Goal: Navigation & Orientation: Find specific page/section

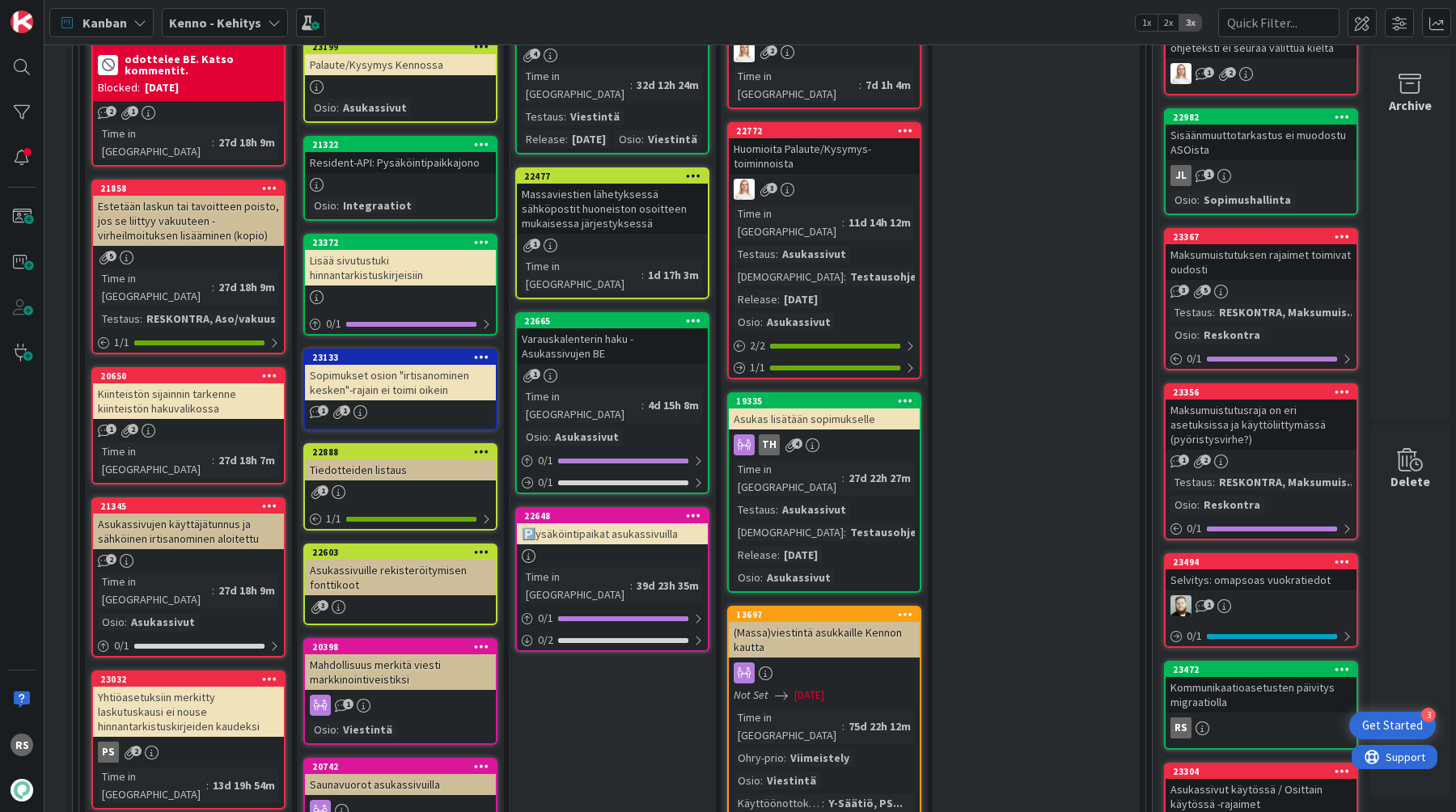
scroll to position [899, 17]
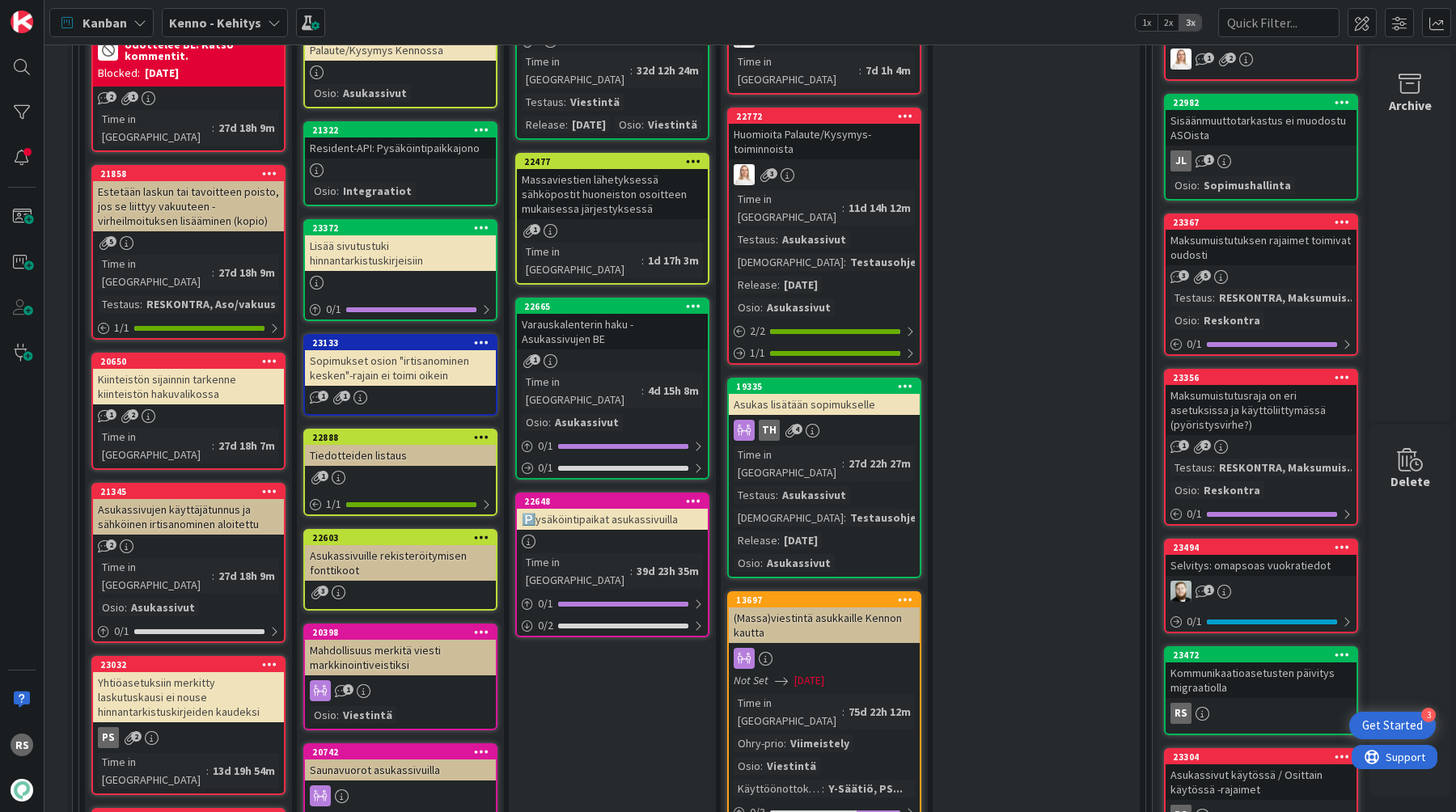
click at [633, 314] on div "Varauskalenterin haku - Asukassivujen BE" at bounding box center [612, 332] width 191 height 36
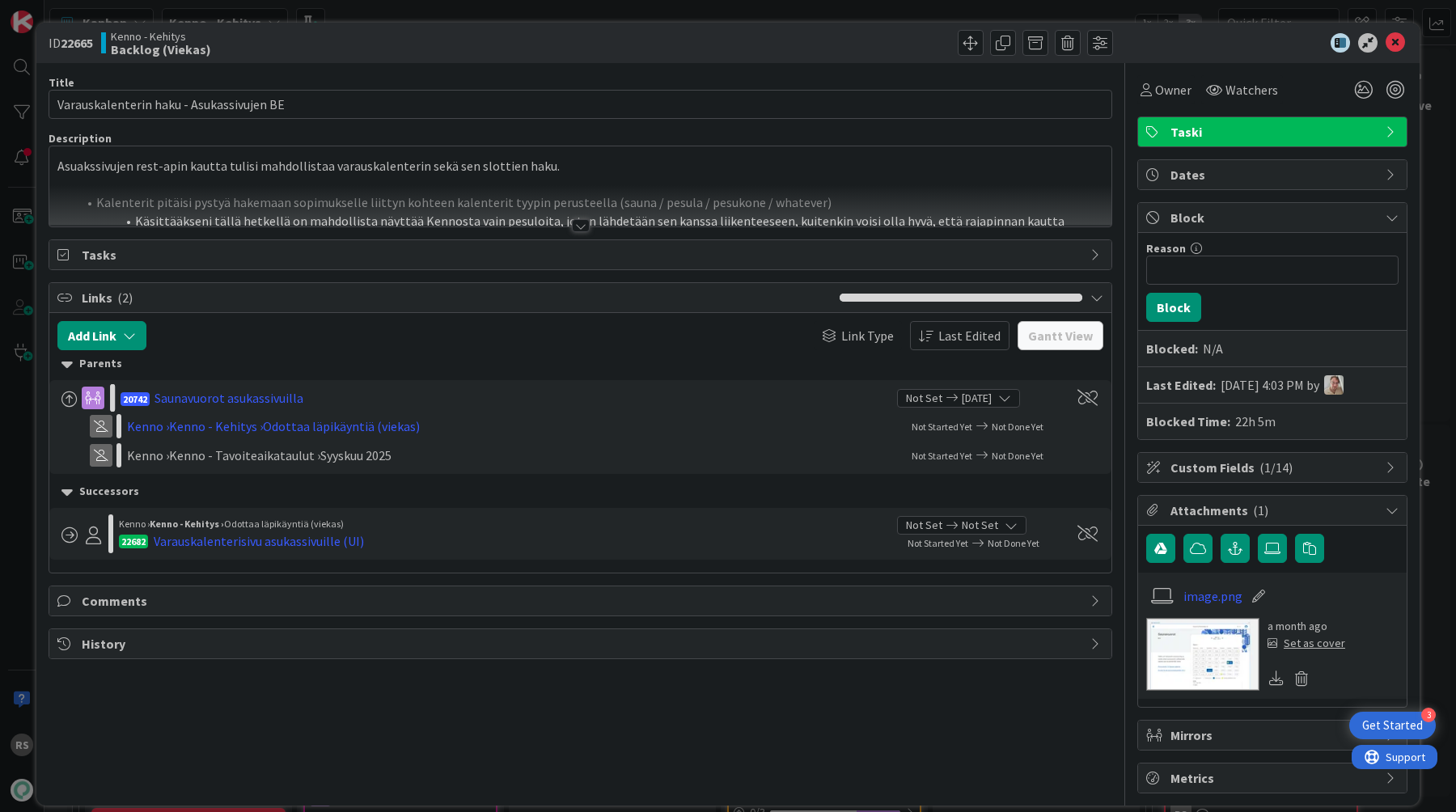
click at [576, 229] on div at bounding box center [580, 225] width 18 height 13
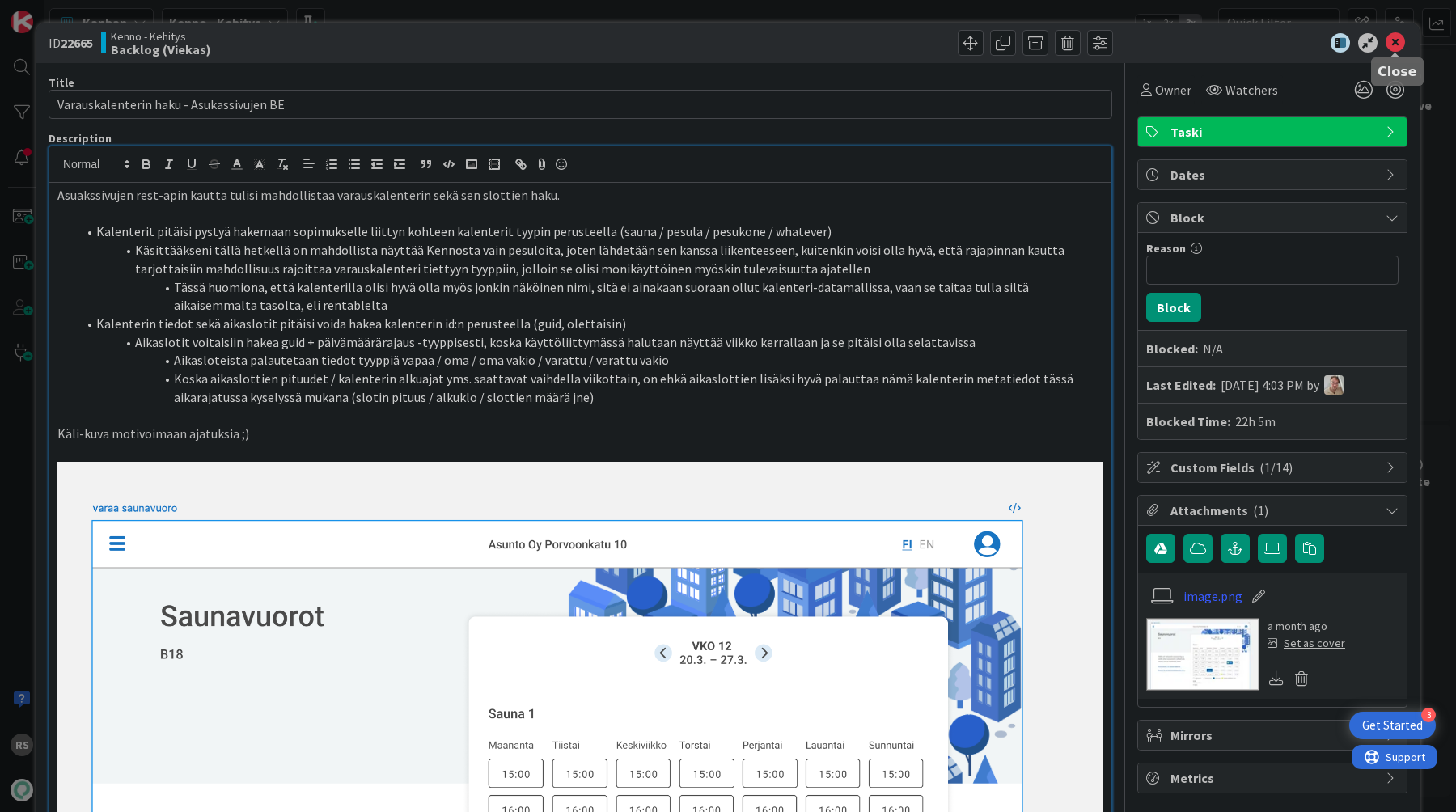
click at [1400, 48] on icon at bounding box center [1396, 42] width 20 height 20
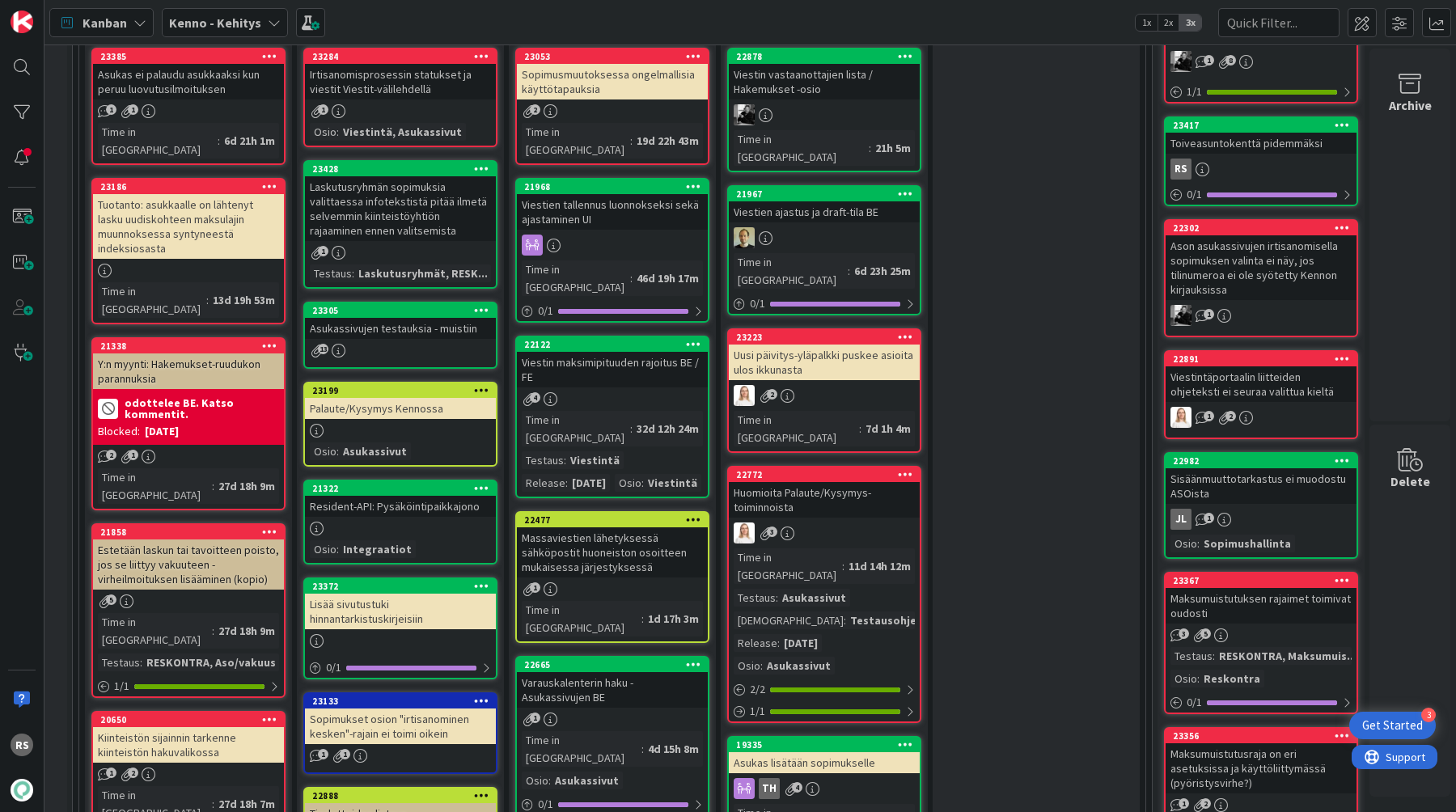
scroll to position [675, 17]
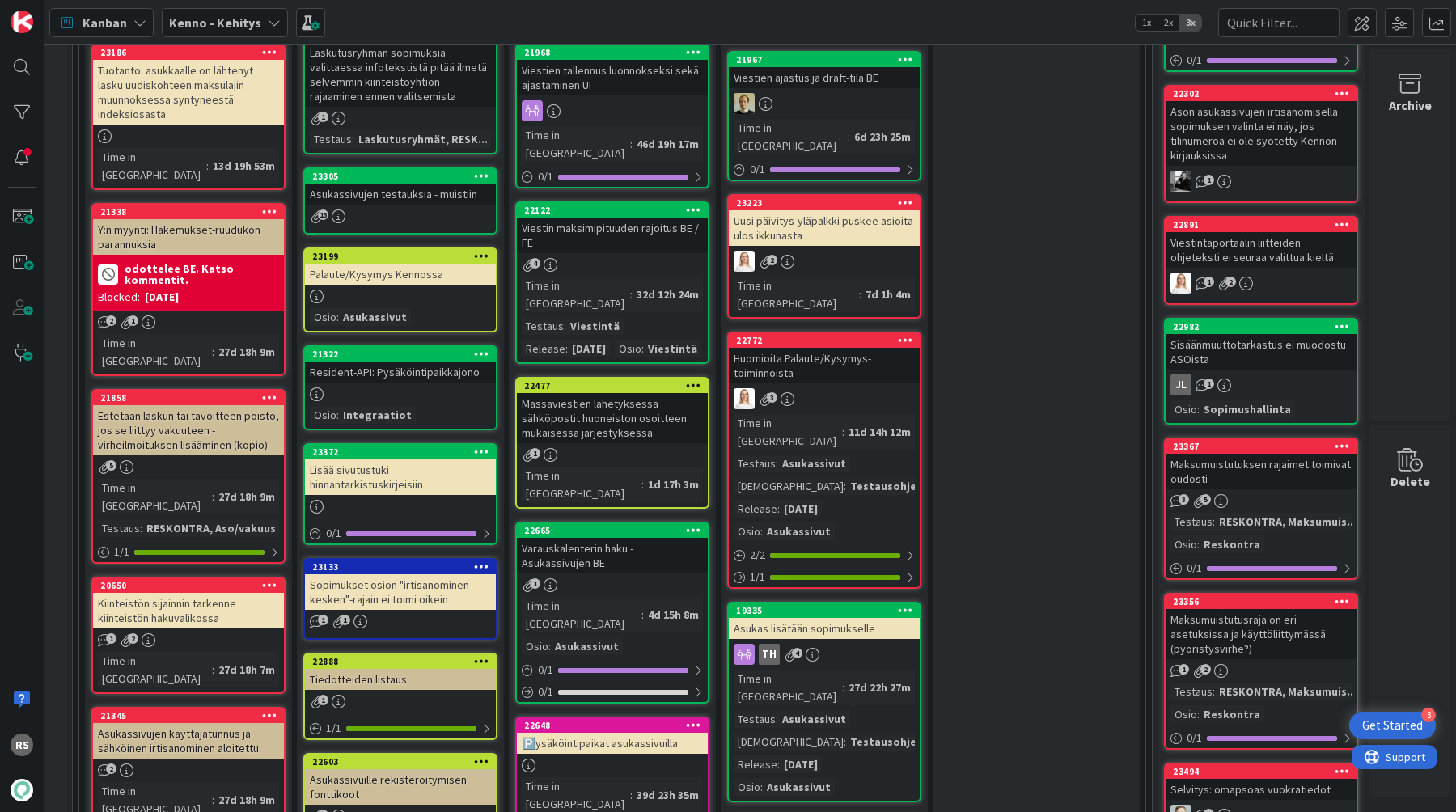
click at [636, 218] on div "Viestin maksimipituuden rajoitus BE / FE" at bounding box center [612, 236] width 191 height 36
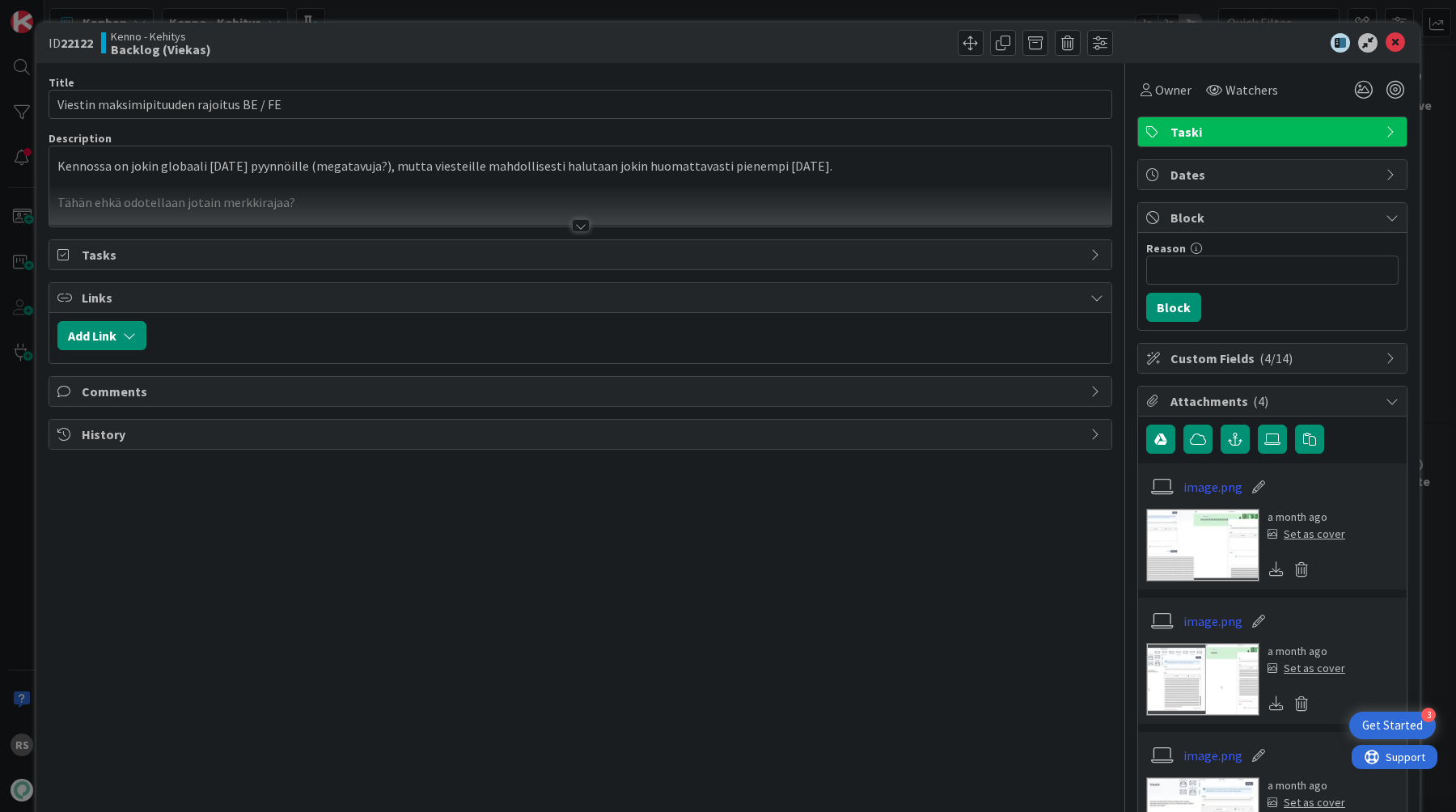
click at [576, 225] on div at bounding box center [580, 225] width 18 height 13
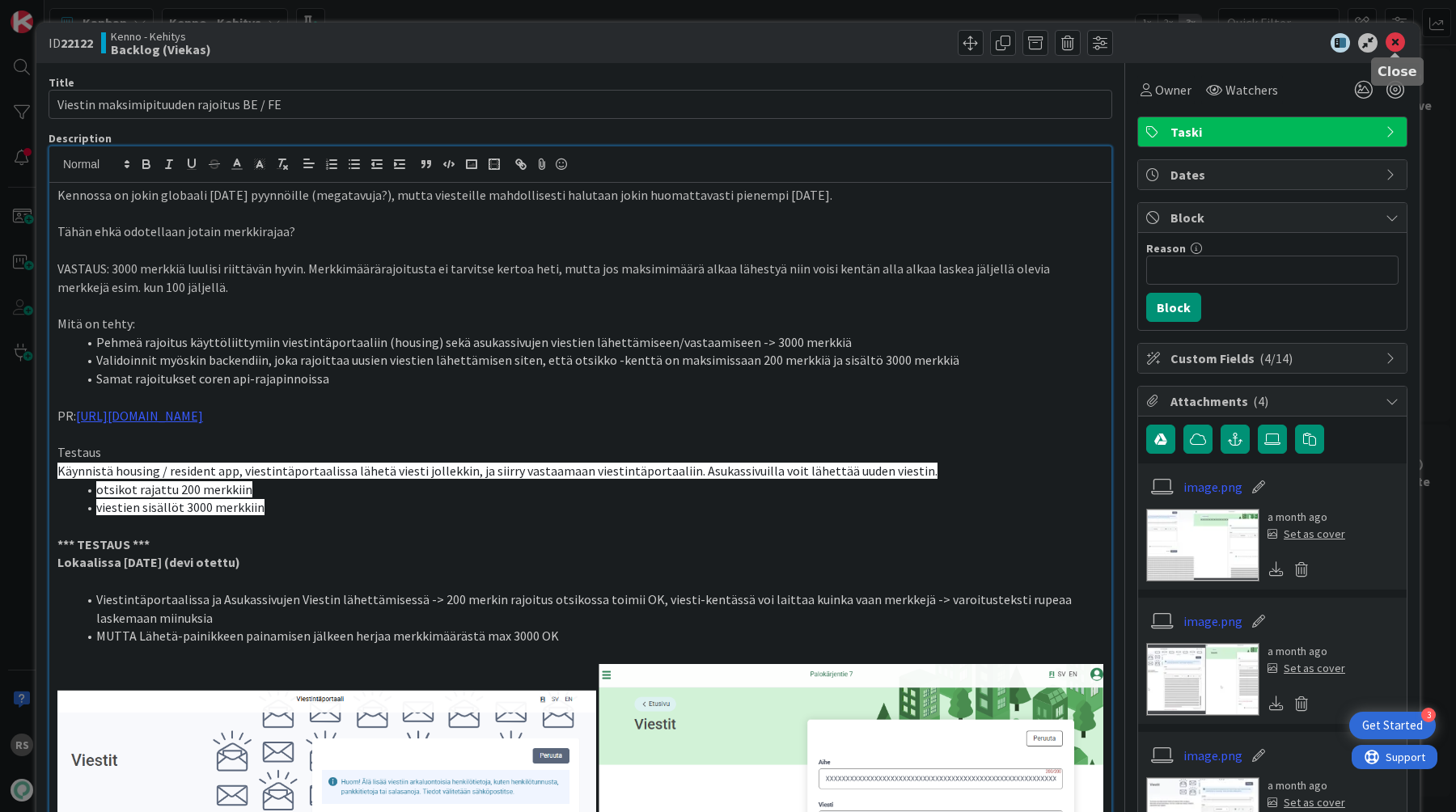
click at [1393, 41] on icon at bounding box center [1396, 42] width 20 height 20
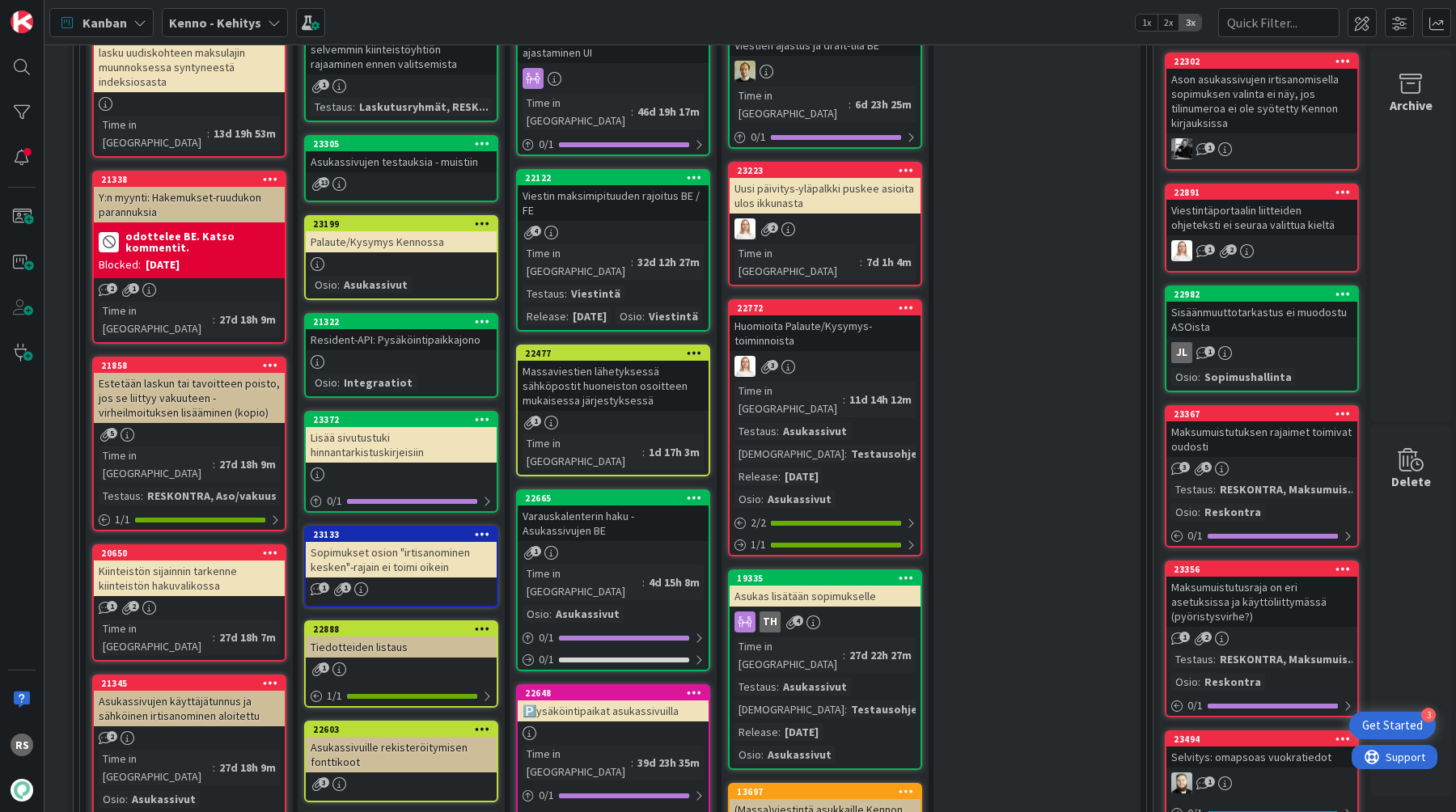
scroll to position [533, 16]
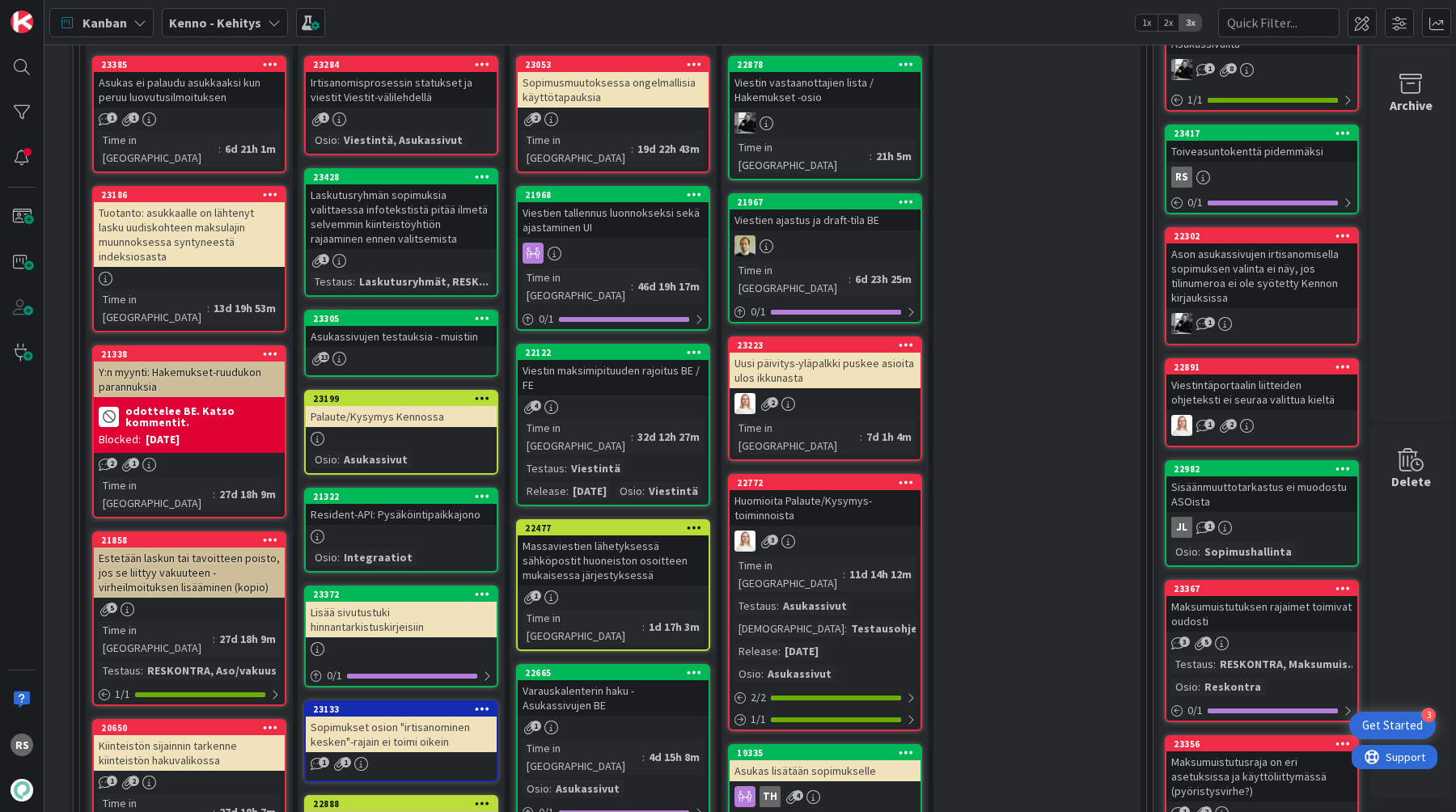
click at [642, 680] on div "Varauskalenterin haku - Asukassivujen BE" at bounding box center [613, 698] width 191 height 36
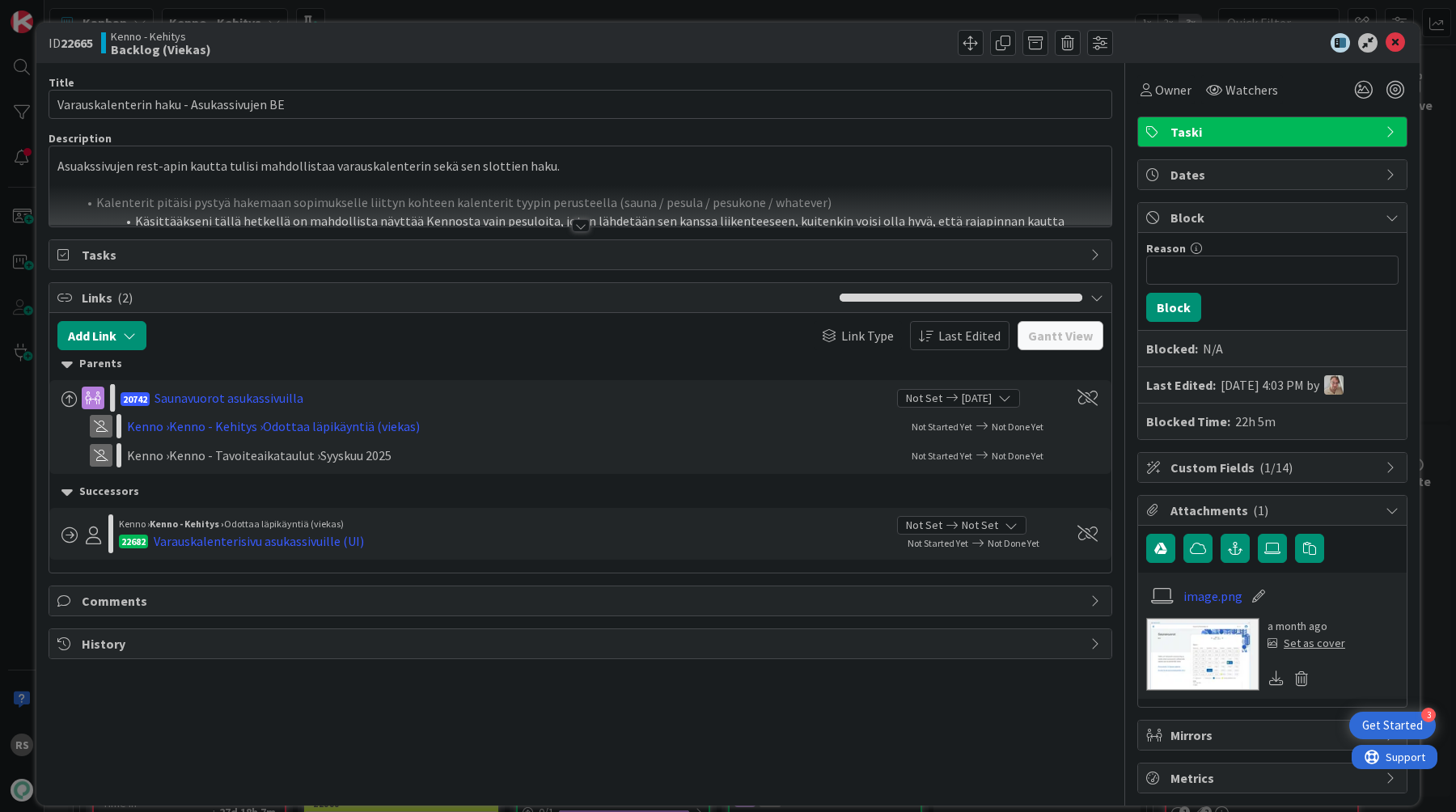
click at [583, 226] on div at bounding box center [580, 225] width 18 height 13
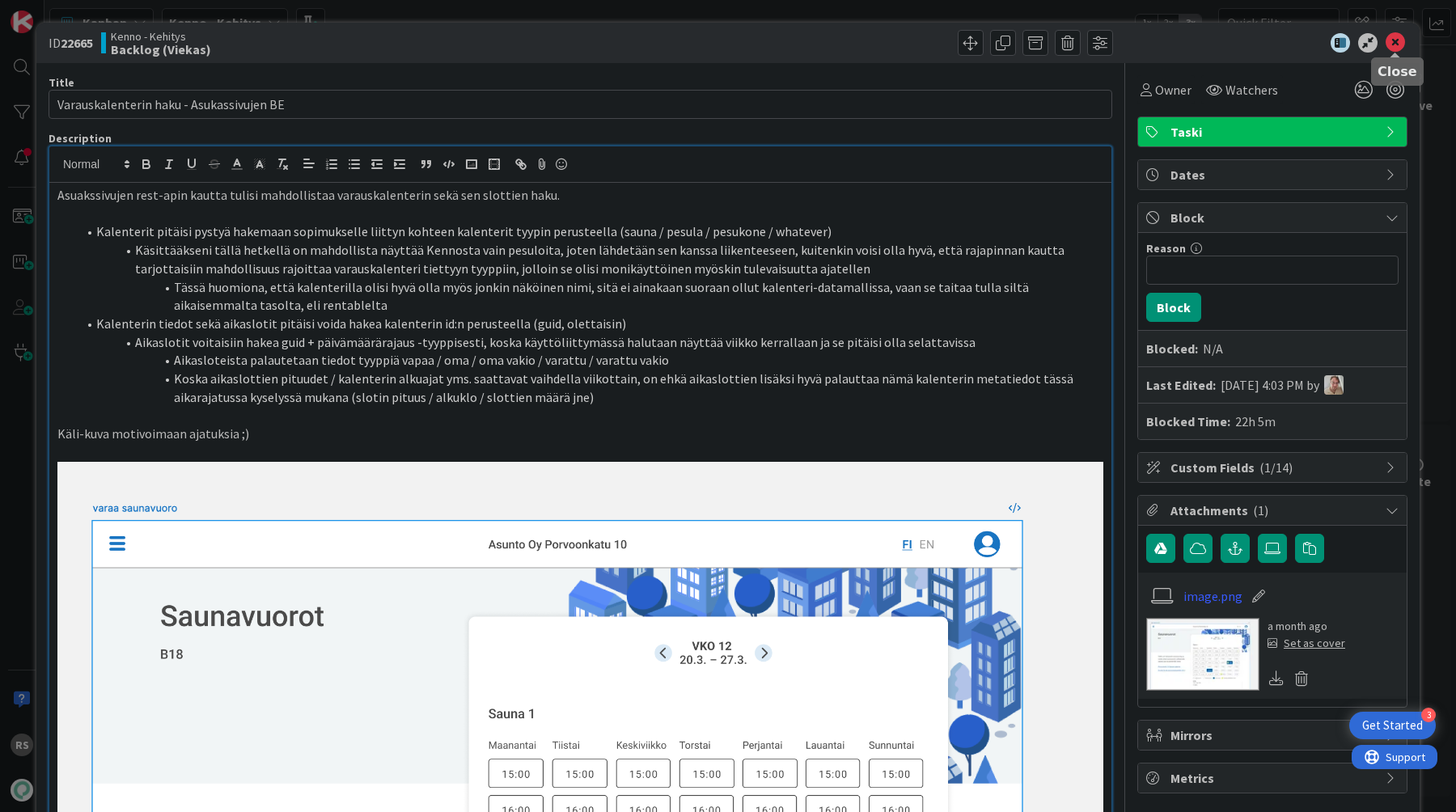
click at [1404, 41] on icon at bounding box center [1396, 42] width 20 height 20
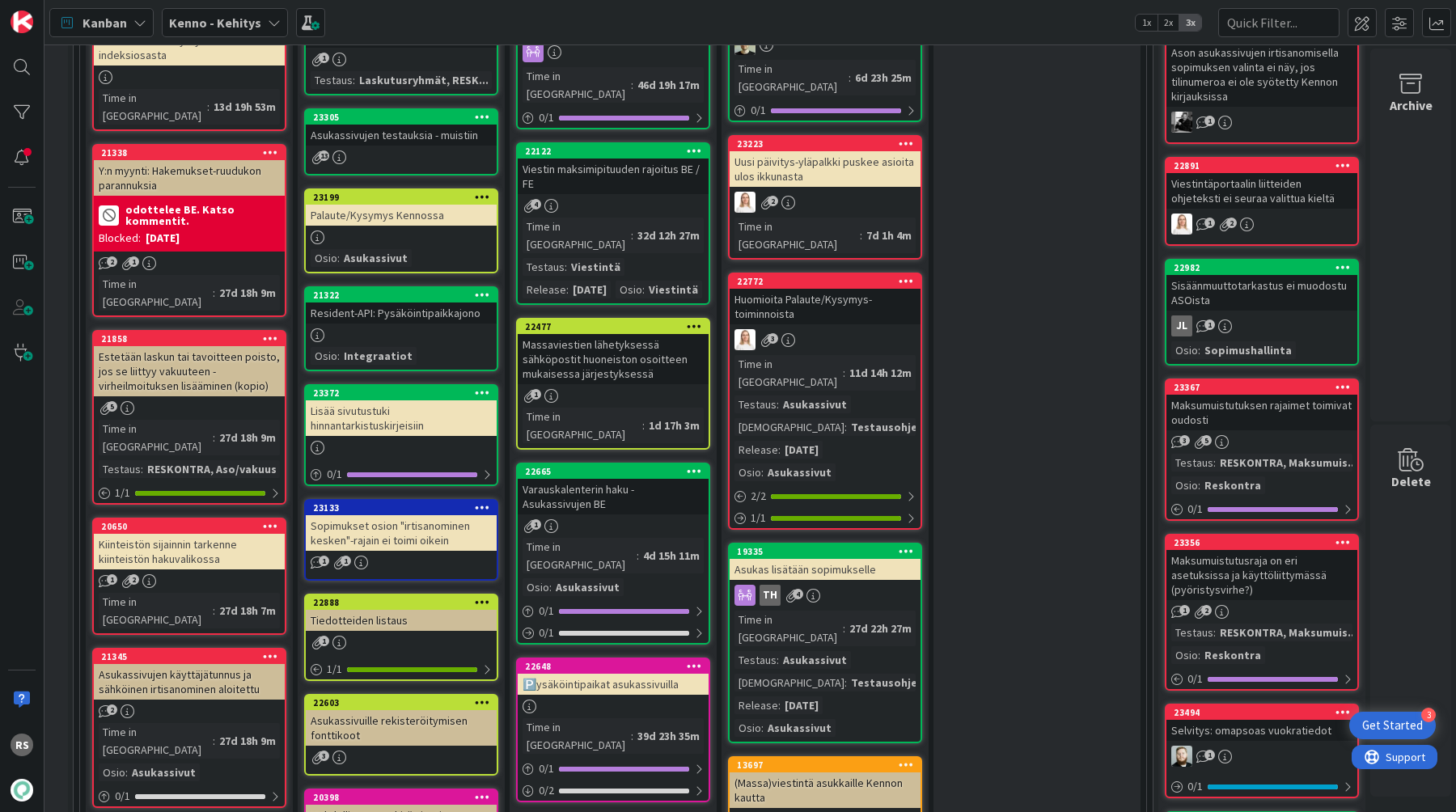
scroll to position [744, 16]
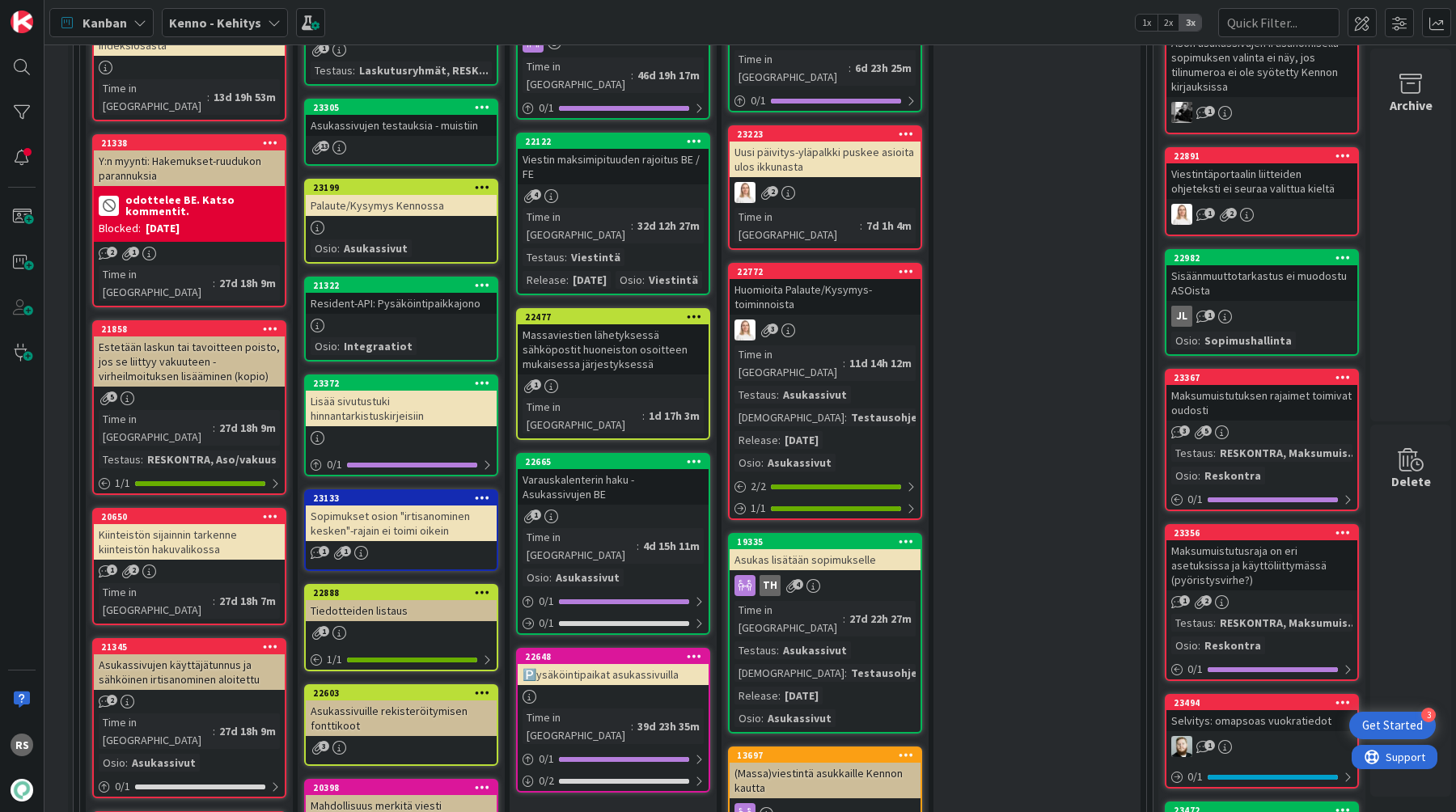
click at [666, 469] on div "Varauskalenterin haku - Asukassivujen BE" at bounding box center [613, 487] width 191 height 36
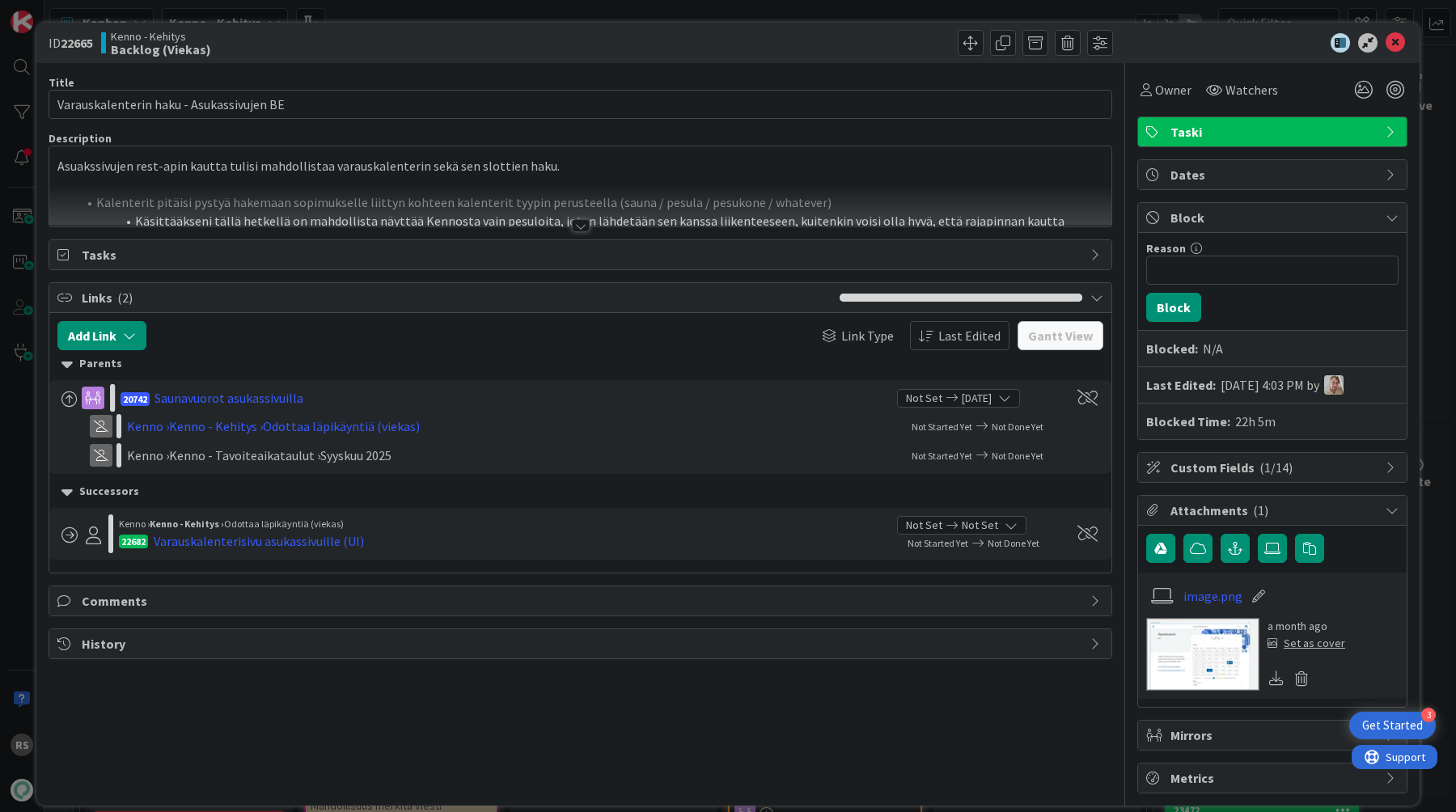
click at [589, 225] on div at bounding box center [580, 206] width 1063 height 41
